Goal: Information Seeking & Learning: Learn about a topic

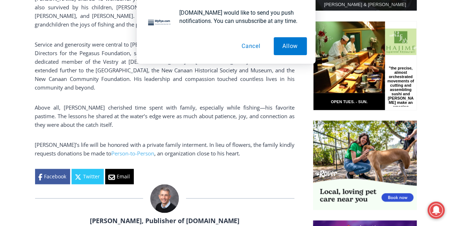
scroll to position [469, 0]
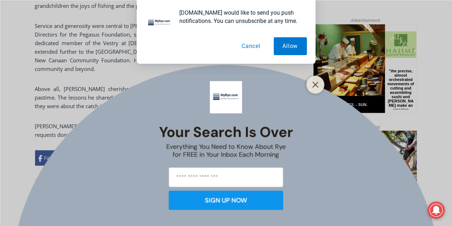
drag, startPoint x: 0, startPoint y: 0, endPoint x: 448, endPoint y: 98, distance: 459.1
click at [255, 48] on button "Cancel" at bounding box center [250, 46] width 37 height 18
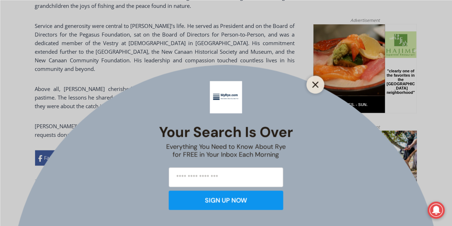
click at [318, 85] on icon "Close" at bounding box center [315, 84] width 6 height 6
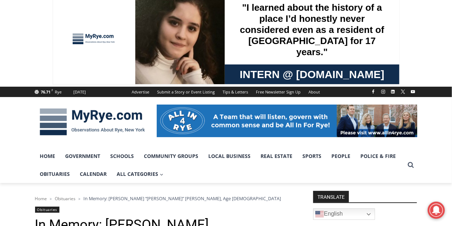
scroll to position [0, 0]
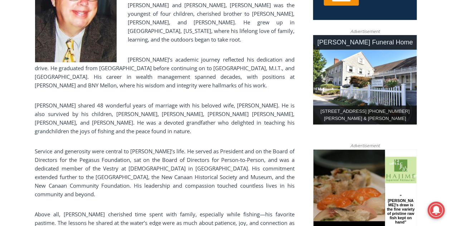
scroll to position [381, 0]
